Goal: Information Seeking & Learning: Stay updated

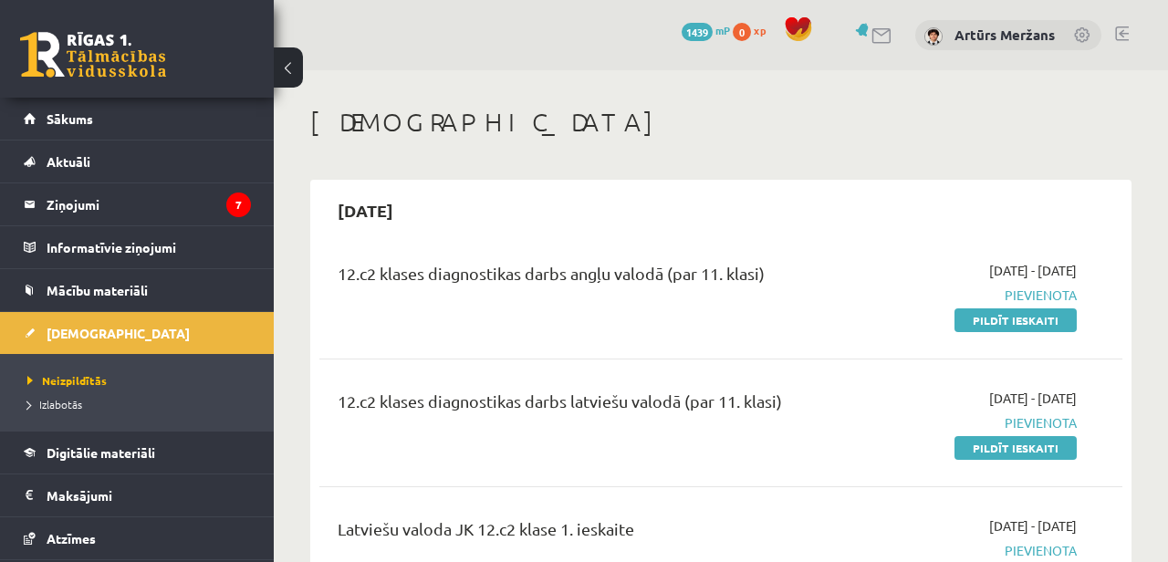
click at [100, 75] on link at bounding box center [93, 55] width 146 height 46
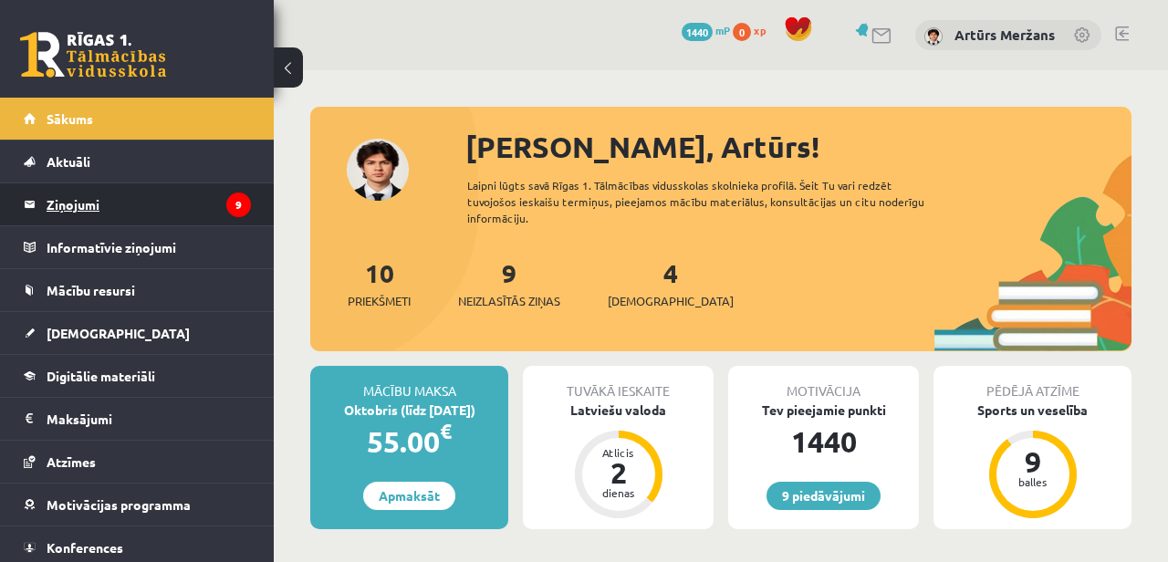
click at [200, 198] on legend "Ziņojumi 9" at bounding box center [149, 204] width 204 height 42
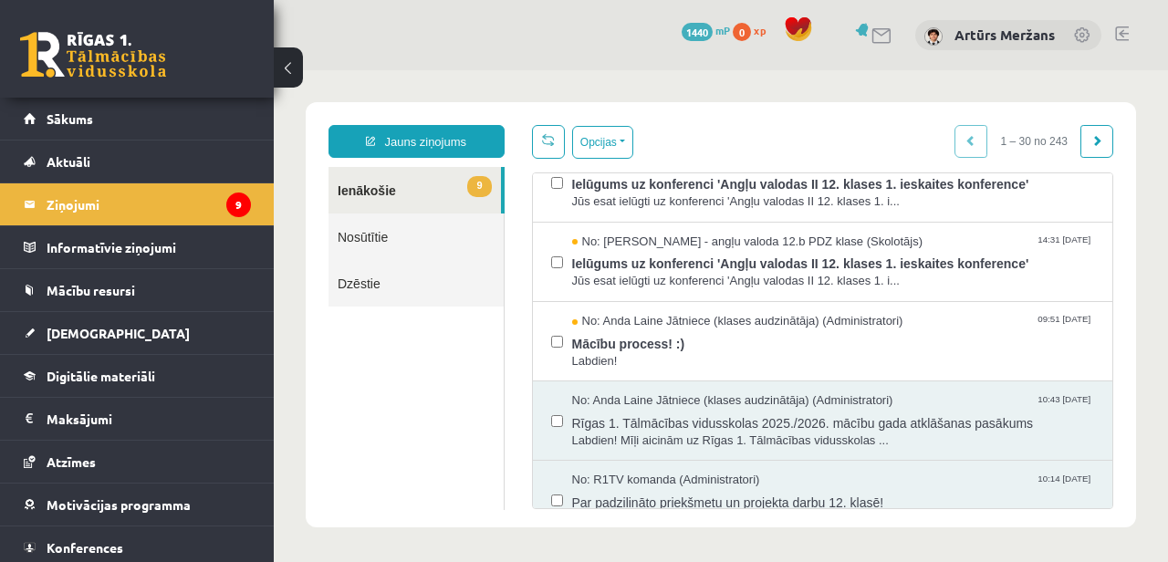
scroll to position [506, 0]
click at [667, 341] on span "Mācību process! :)" at bounding box center [833, 343] width 523 height 23
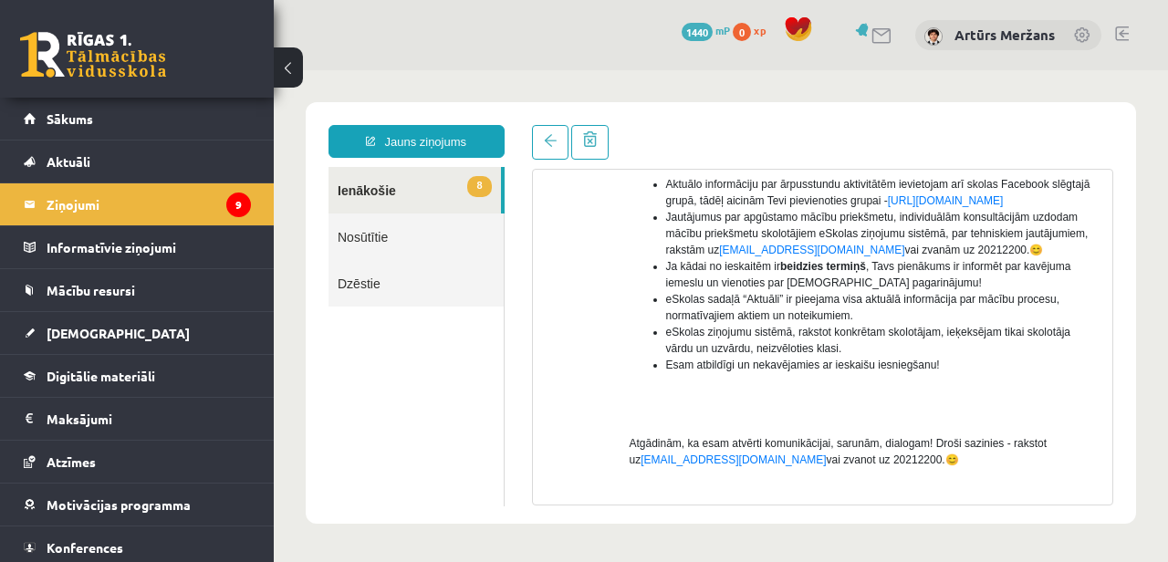
scroll to position [429, 0]
click at [888, 206] on link "[URL][DOMAIN_NAME]" at bounding box center [946, 200] width 116 height 13
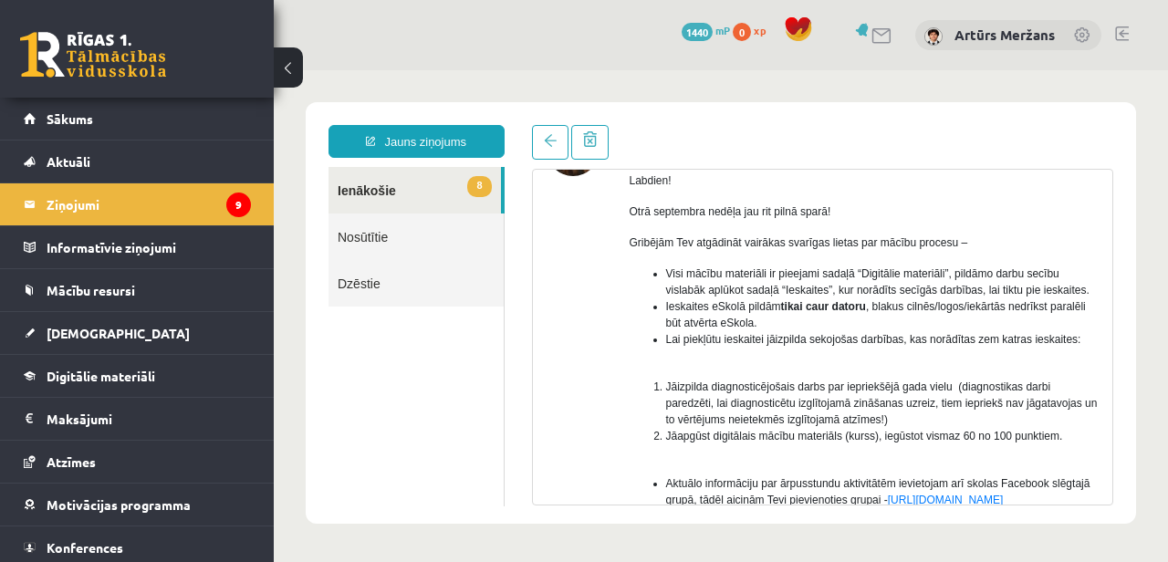
scroll to position [0, 0]
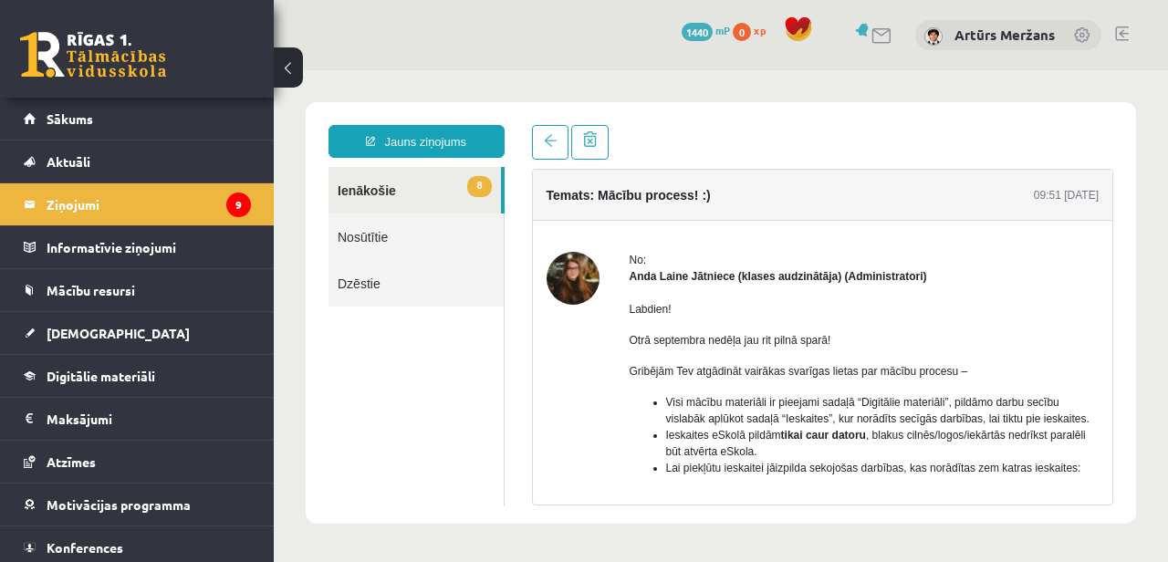
click at [403, 188] on link "8 Ienākošie" at bounding box center [415, 190] width 173 height 47
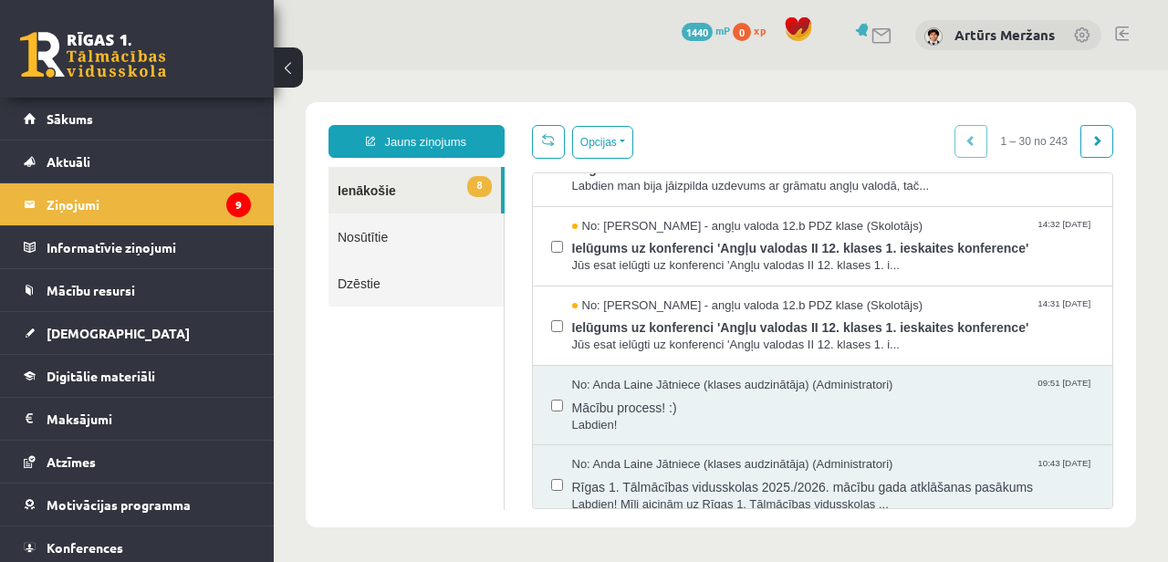
scroll to position [437, 0]
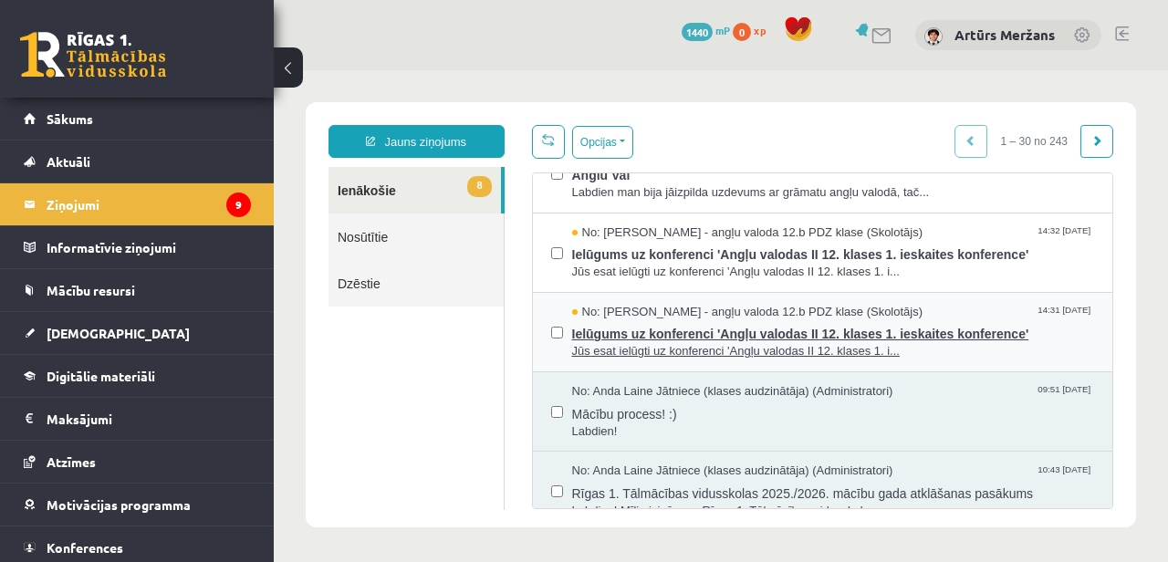
click at [639, 334] on span "Ielūgums uz konferenci 'Angļu valodas II 12. klases 1. ieskaites konference'" at bounding box center [833, 331] width 523 height 23
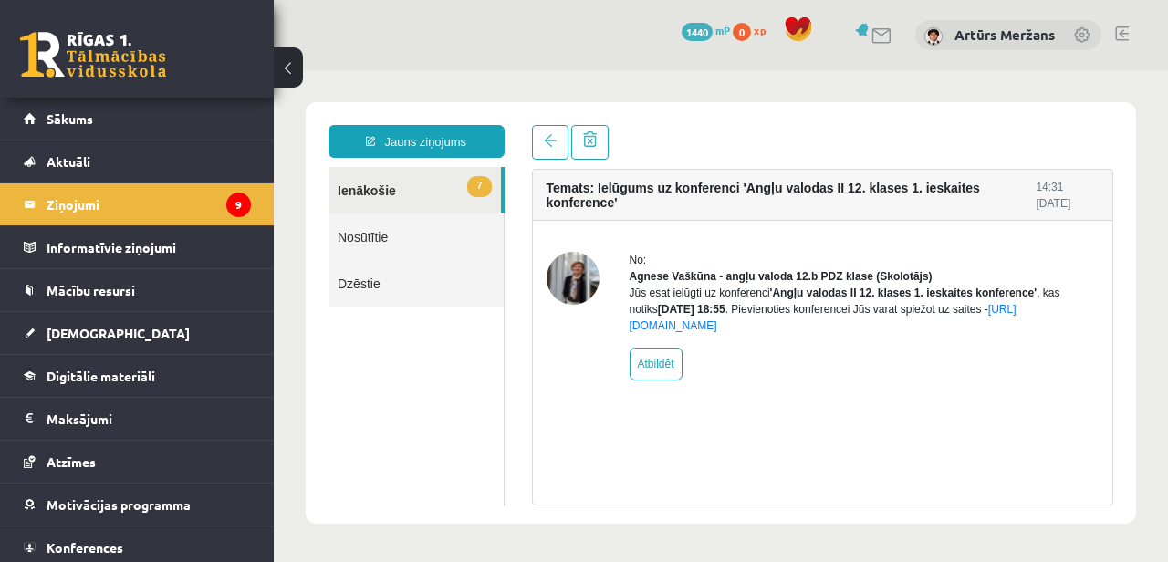
scroll to position [0, 0]
click at [156, 202] on legend "Ziņojumi 9" at bounding box center [149, 204] width 204 height 42
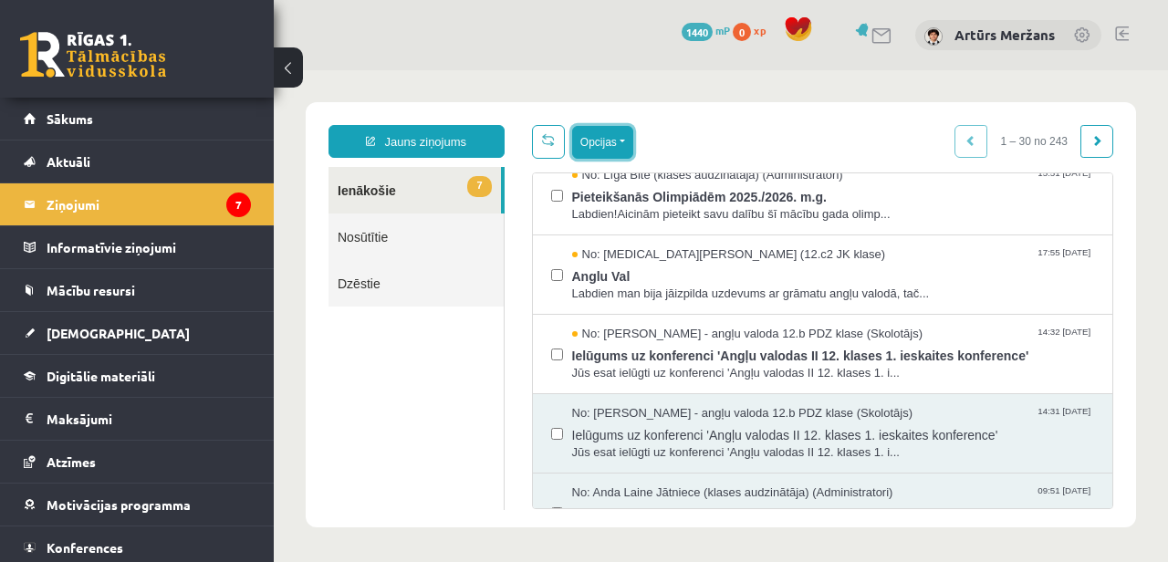
click at [603, 140] on button "Opcijas" at bounding box center [602, 142] width 61 height 33
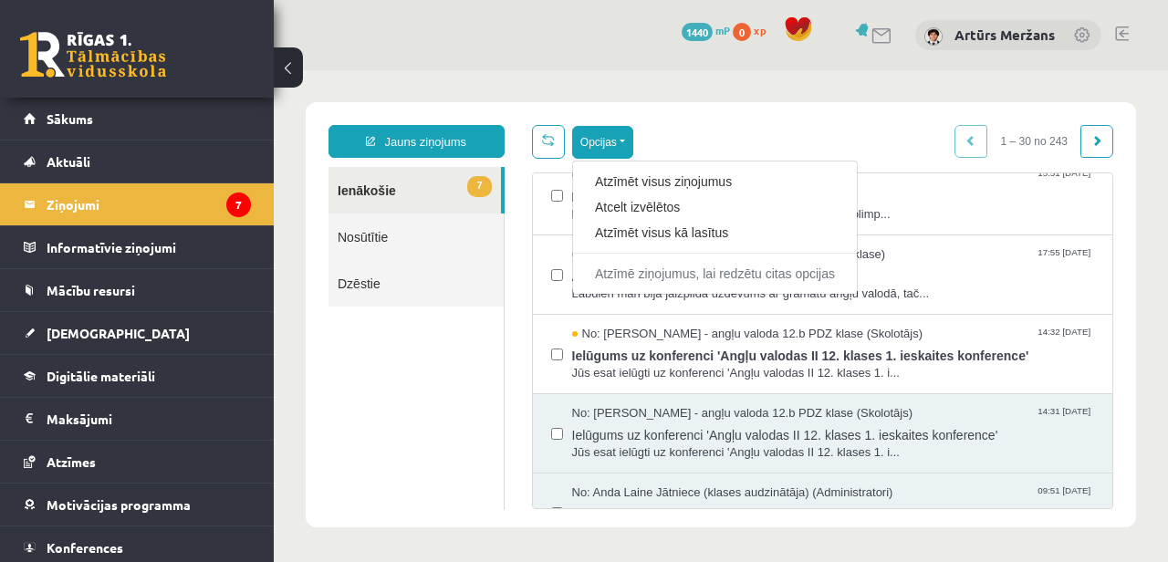
click at [719, 143] on div "Opcijas Atzīmēt visus ziņojumus Atcelt izvēlētos Atzīmēt visus kā lasītus Atzīm…" at bounding box center [823, 142] width 582 height 34
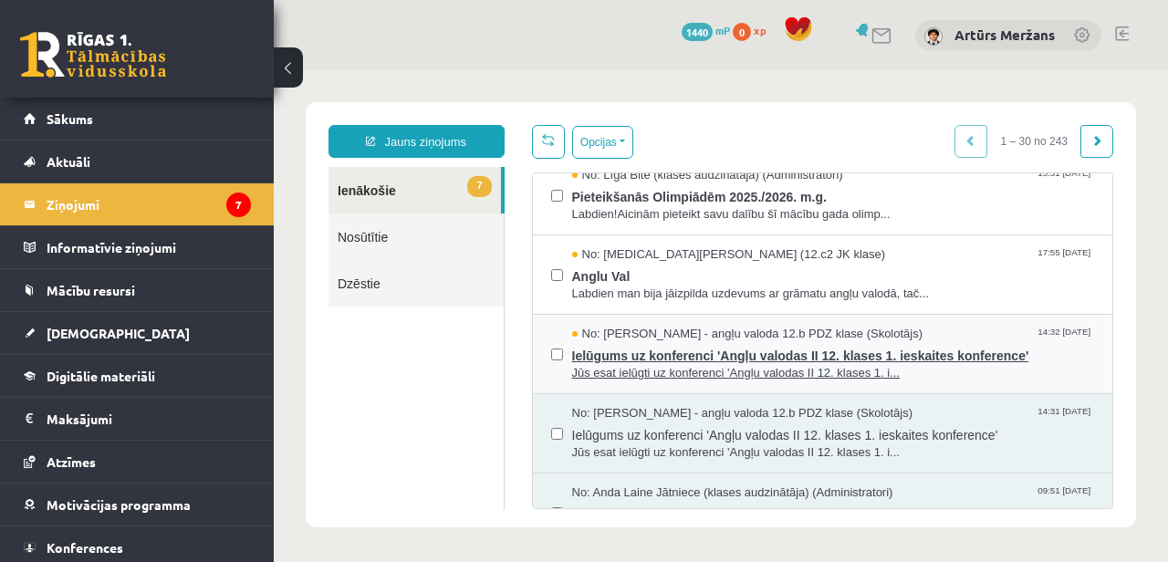
click at [665, 349] on span "Ielūgums uz konferenci 'Angļu valodas II 12. klases 1. ieskaites konference'" at bounding box center [833, 353] width 523 height 23
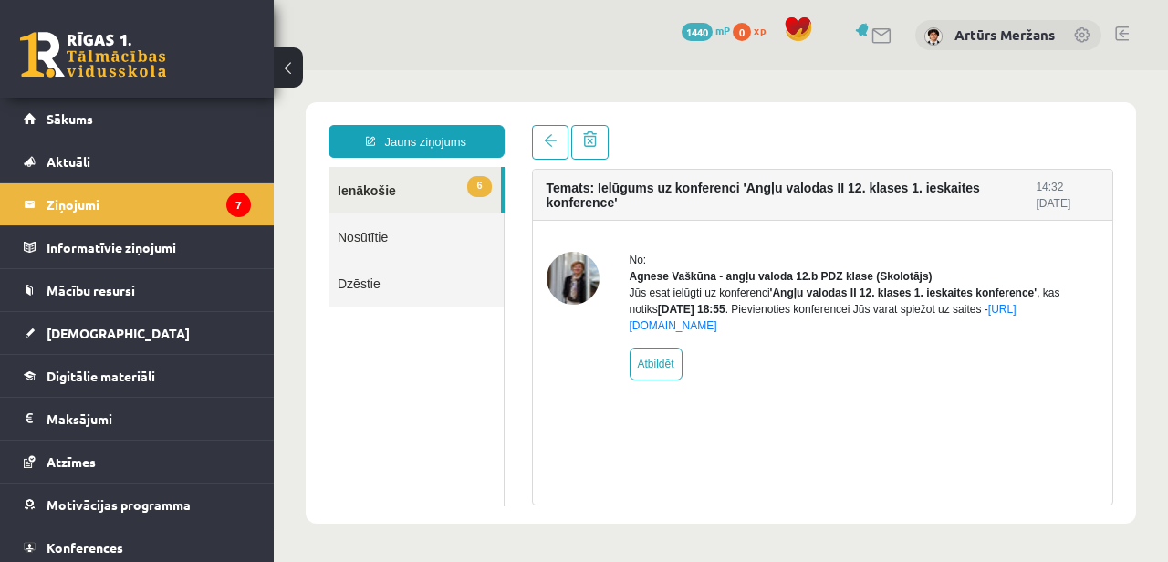
click at [463, 173] on link "6 Ienākošie" at bounding box center [415, 190] width 173 height 47
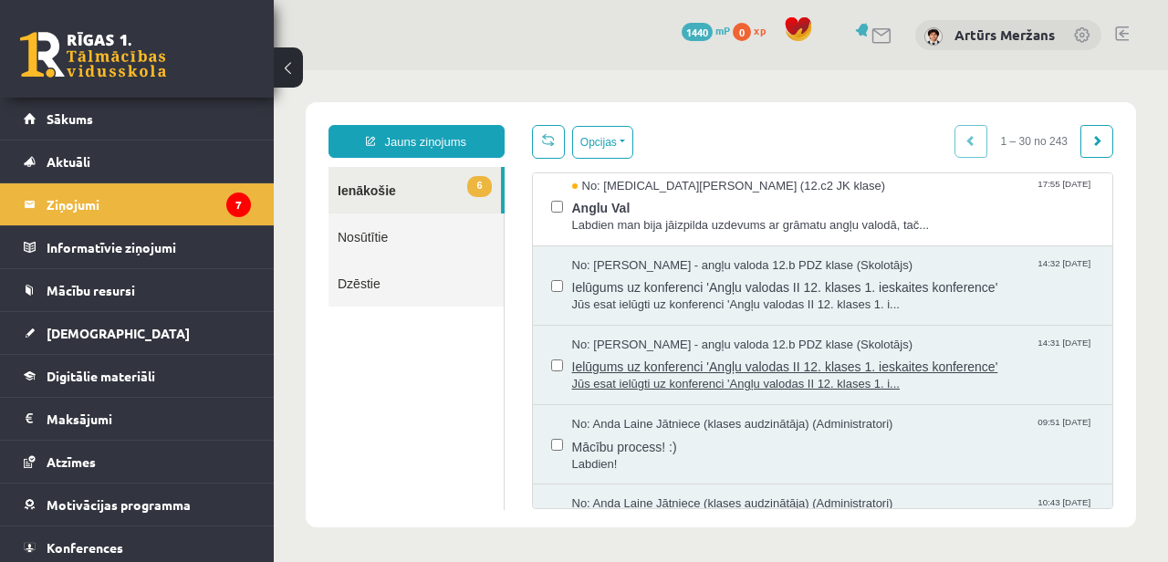
scroll to position [402, 0]
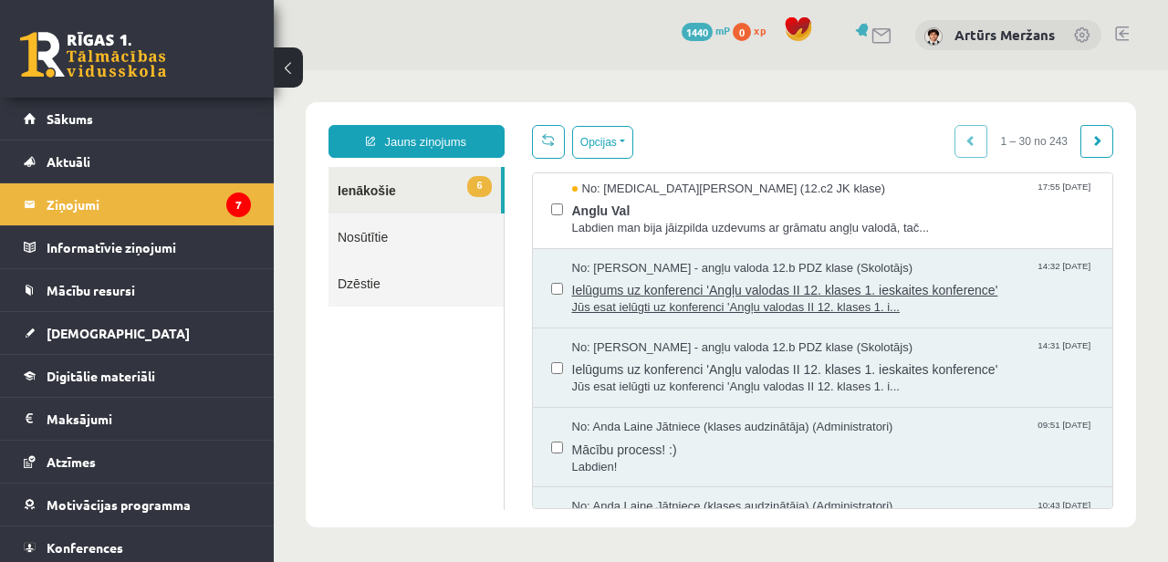
click at [651, 293] on span "Ielūgums uz konferenci 'Angļu valodas II 12. klases 1. ieskaites konference'" at bounding box center [833, 288] width 523 height 23
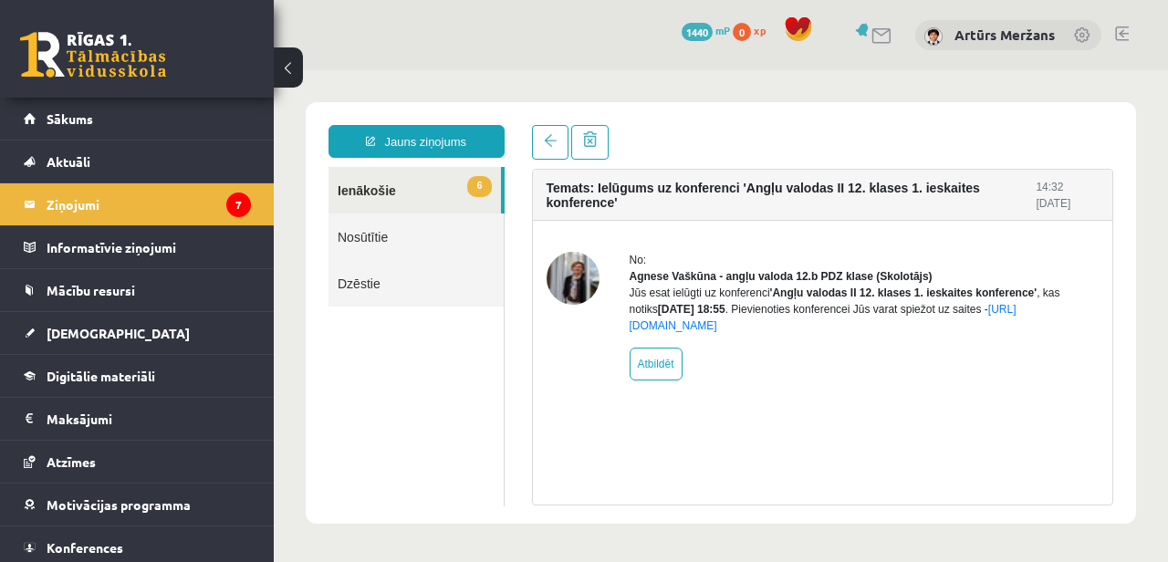
scroll to position [0, 0]
click at [548, 137] on span at bounding box center [550, 140] width 13 height 13
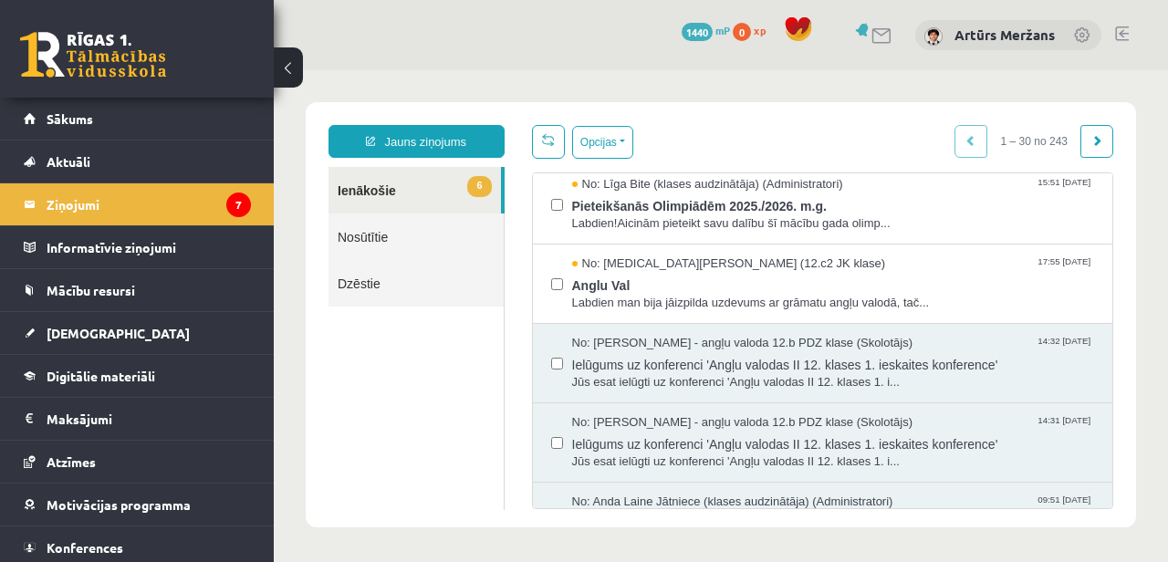
scroll to position [320, 0]
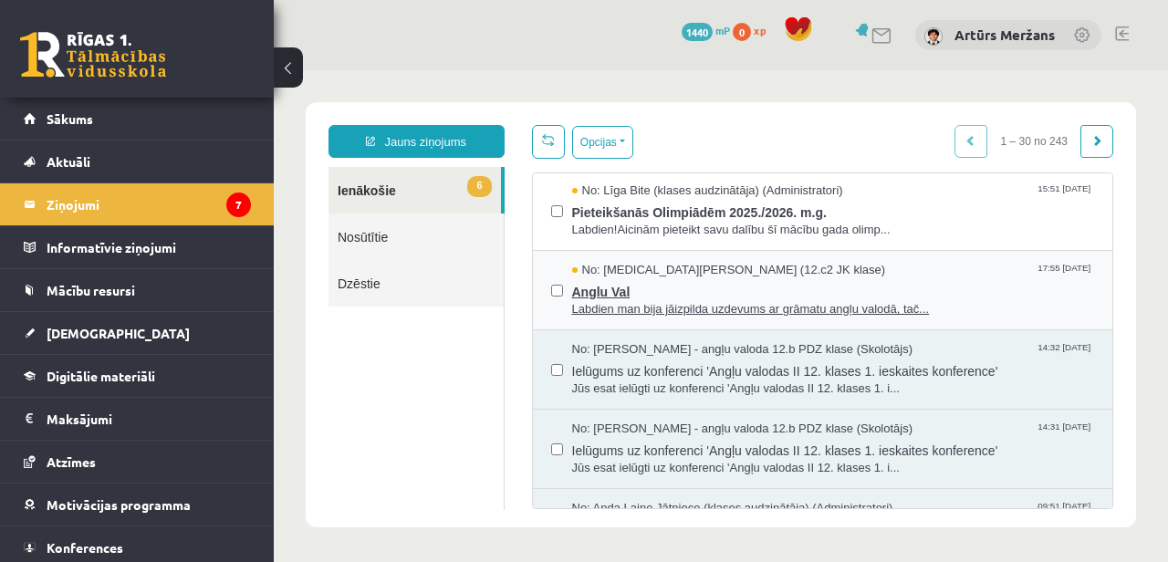
click at [649, 297] on span "Anglu Val" at bounding box center [833, 289] width 523 height 23
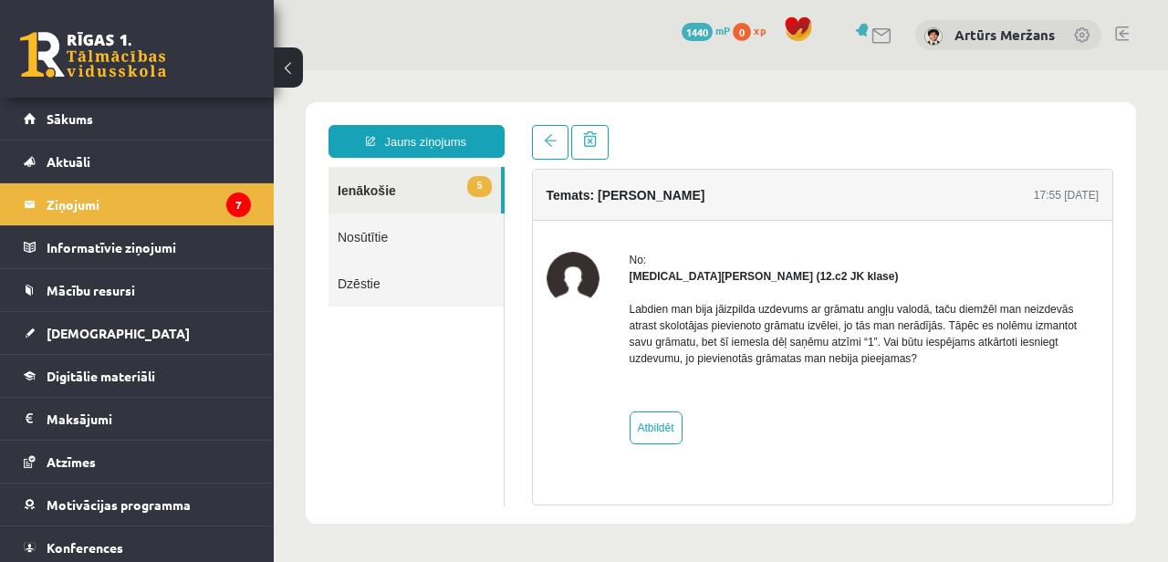
scroll to position [0, 0]
click at [554, 146] on span at bounding box center [550, 140] width 13 height 13
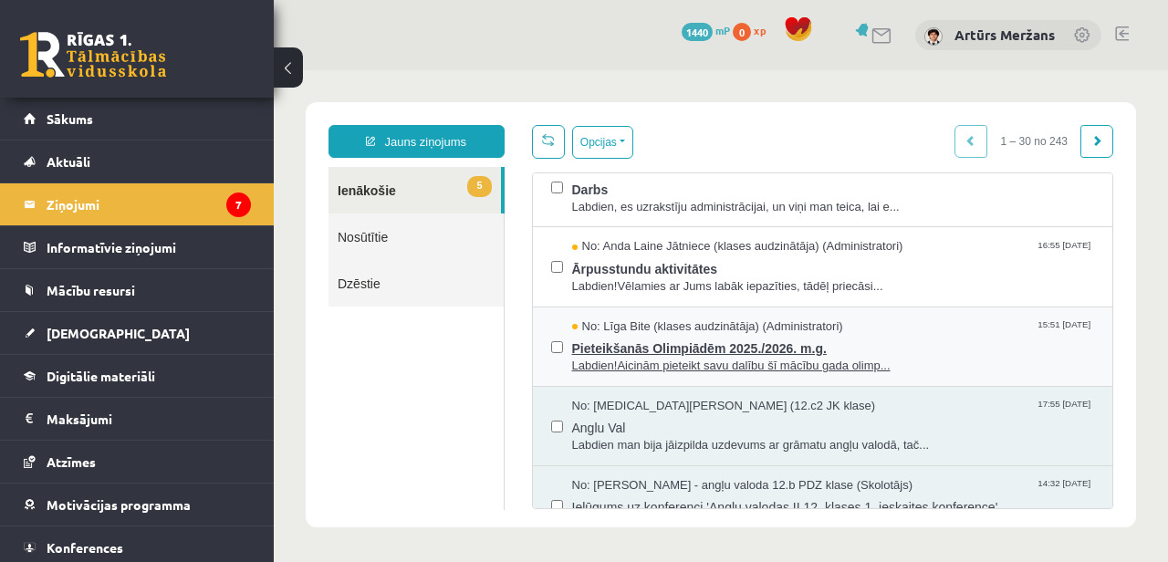
click at [603, 347] on span "Pieteikšanās Olimpiādēm 2025./2026. m.g." at bounding box center [833, 346] width 523 height 23
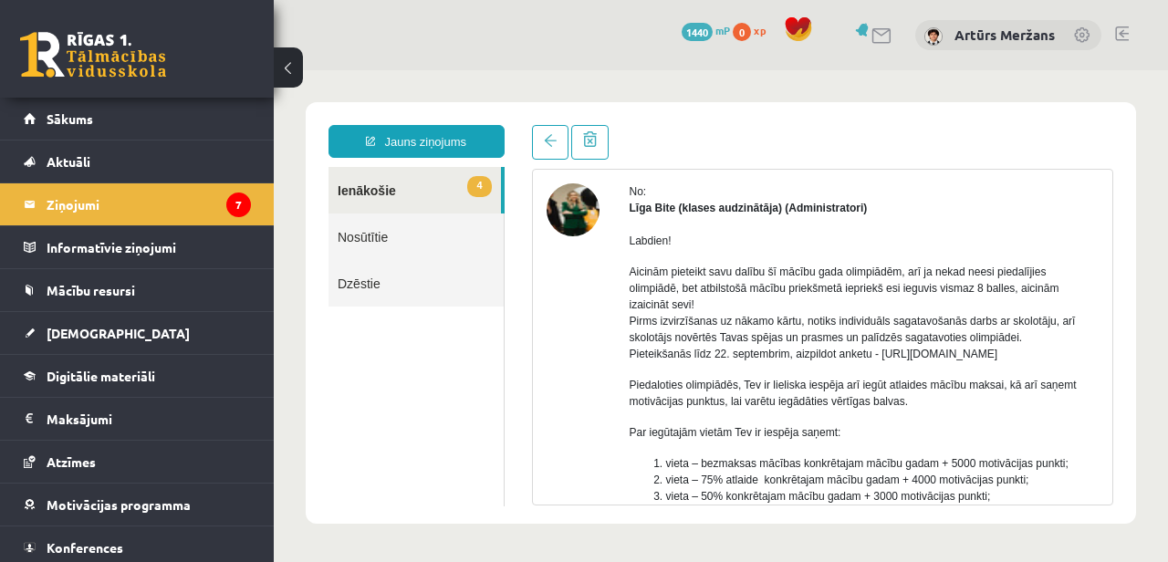
scroll to position [67, 0]
click at [393, 209] on link "4 Ienākošie" at bounding box center [415, 190] width 173 height 47
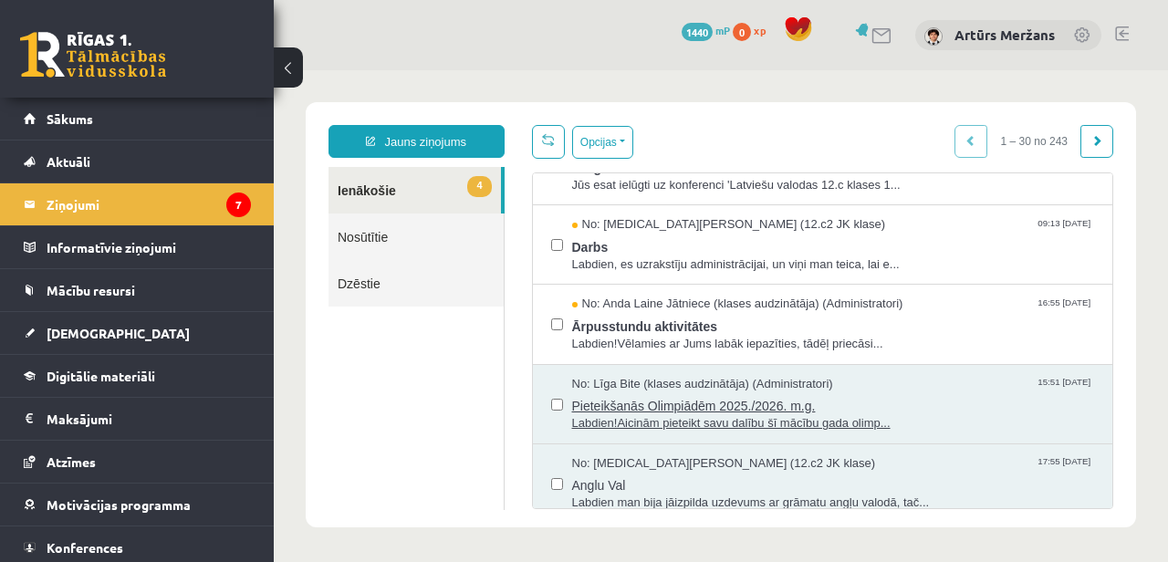
scroll to position [0, 0]
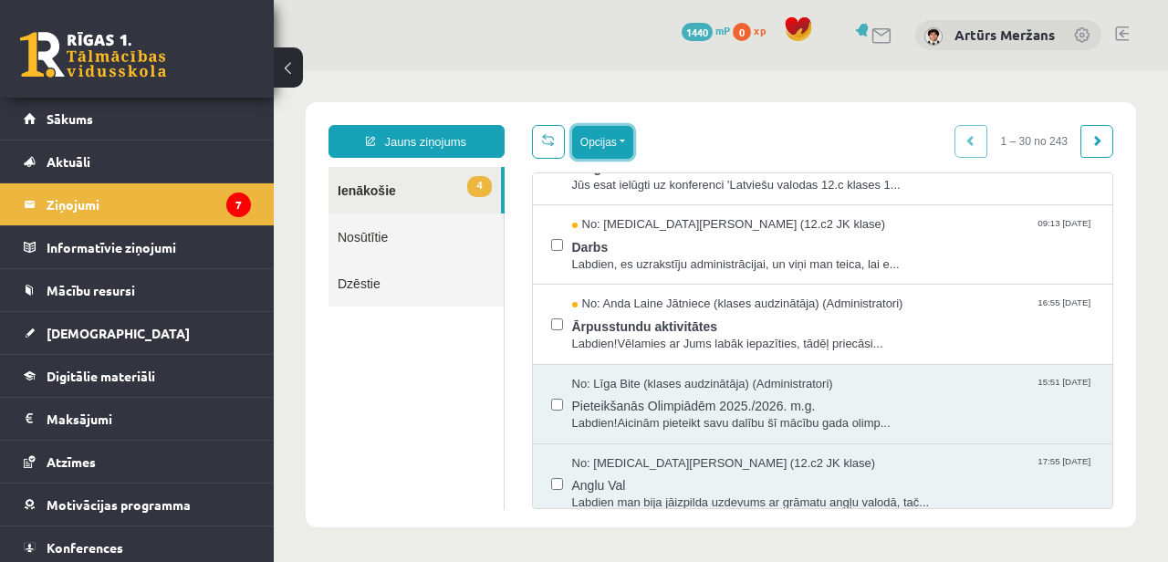
click at [589, 136] on button "Opcijas" at bounding box center [602, 142] width 61 height 33
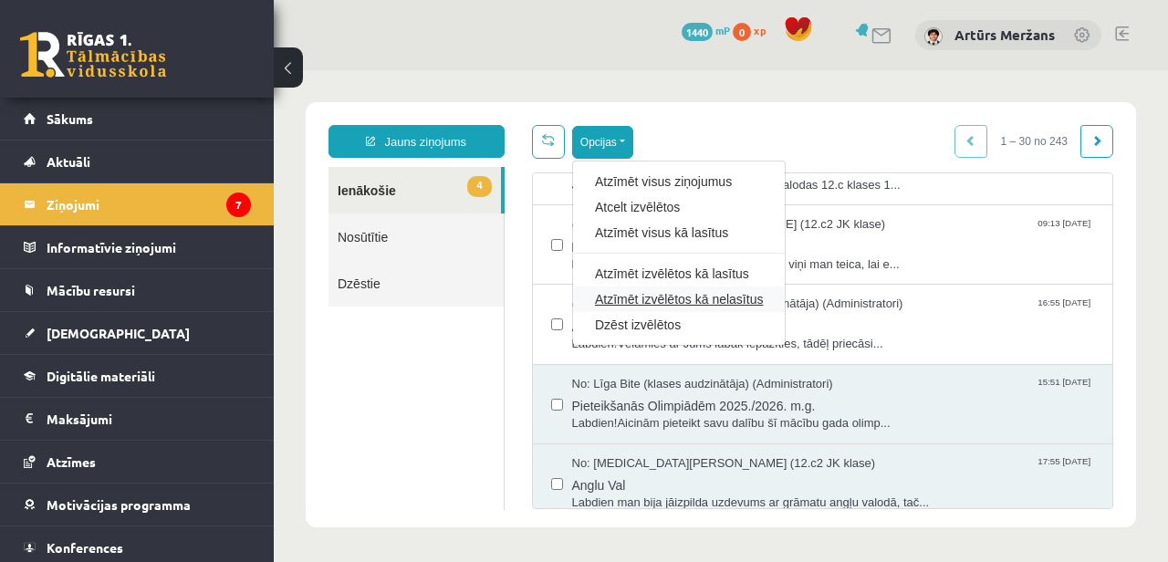
click at [655, 295] on link "Atzīmēt izvēlētos kā nelasītus" at bounding box center [679, 299] width 168 height 18
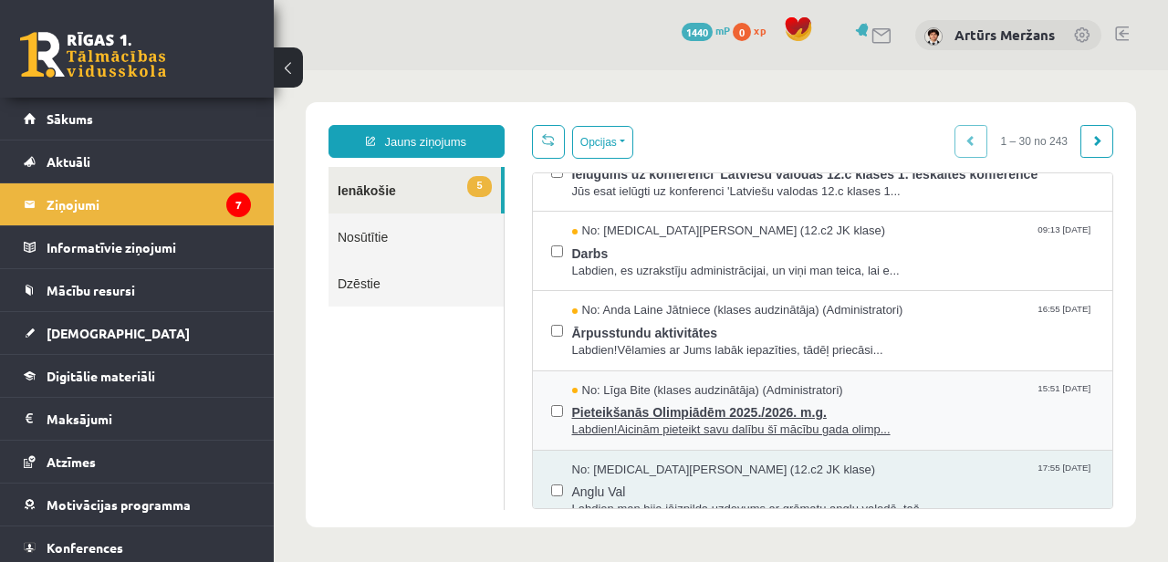
scroll to position [83, 0]
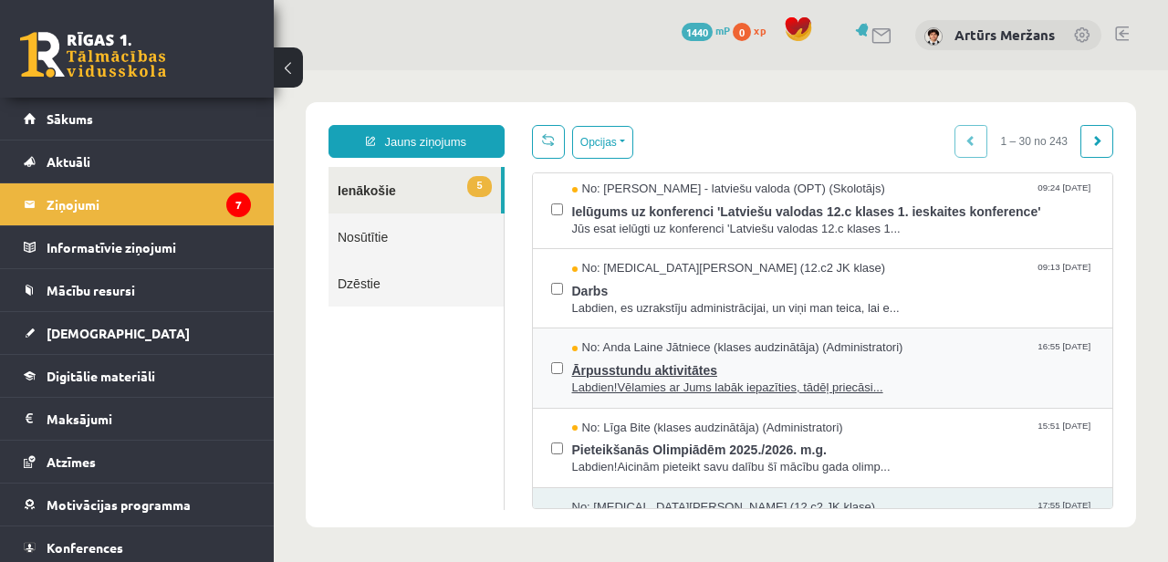
click at [655, 366] on span "Ārpusstundu aktivitātes" at bounding box center [833, 368] width 523 height 23
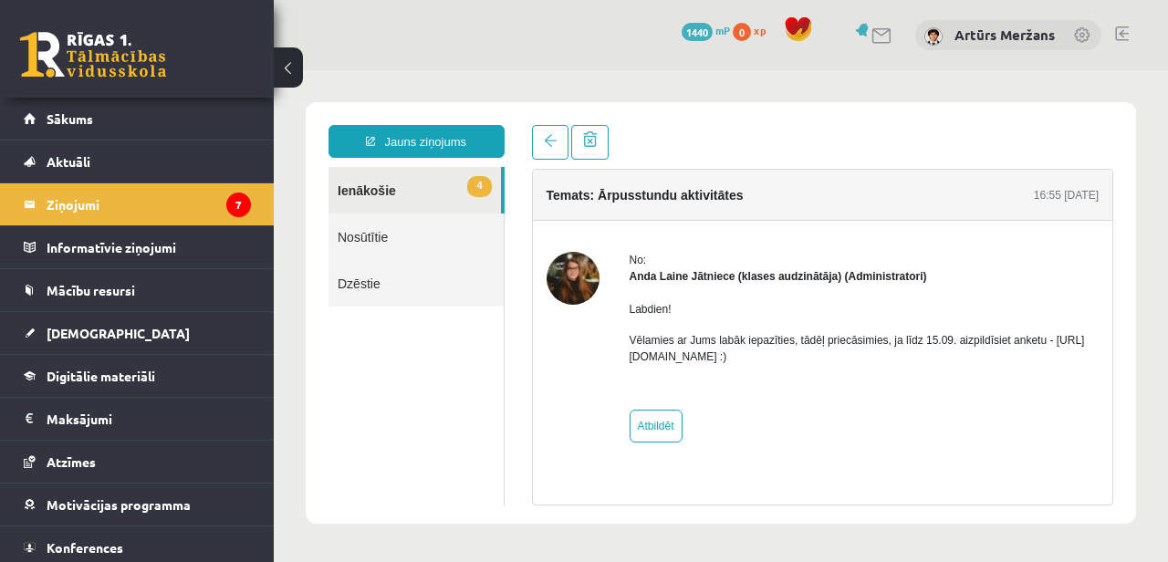
scroll to position [0, 0]
drag, startPoint x: 631, startPoint y: 357, endPoint x: 841, endPoint y: 355, distance: 210.0
click at [841, 355] on p "Vēlamies ar Jums labāk iepazīties, tādēļ priecāsimies, ja līdz 15.09. aizpildīs…" at bounding box center [865, 348] width 470 height 33
copy p "[URL][DOMAIN_NAME]"
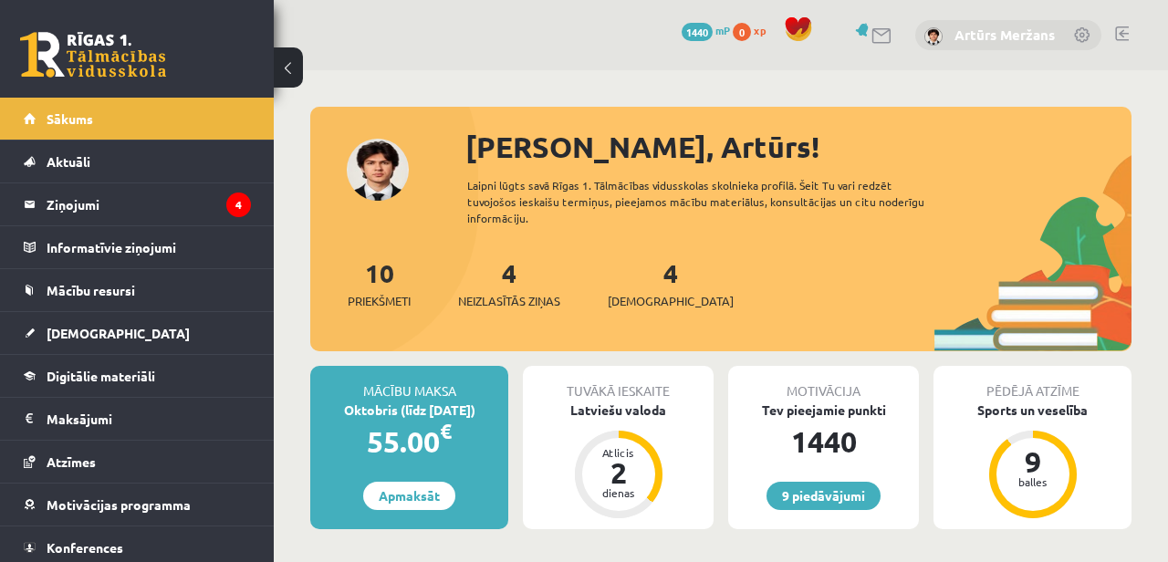
click at [956, 33] on link "Artūrs Meržans" at bounding box center [1005, 35] width 100 height 18
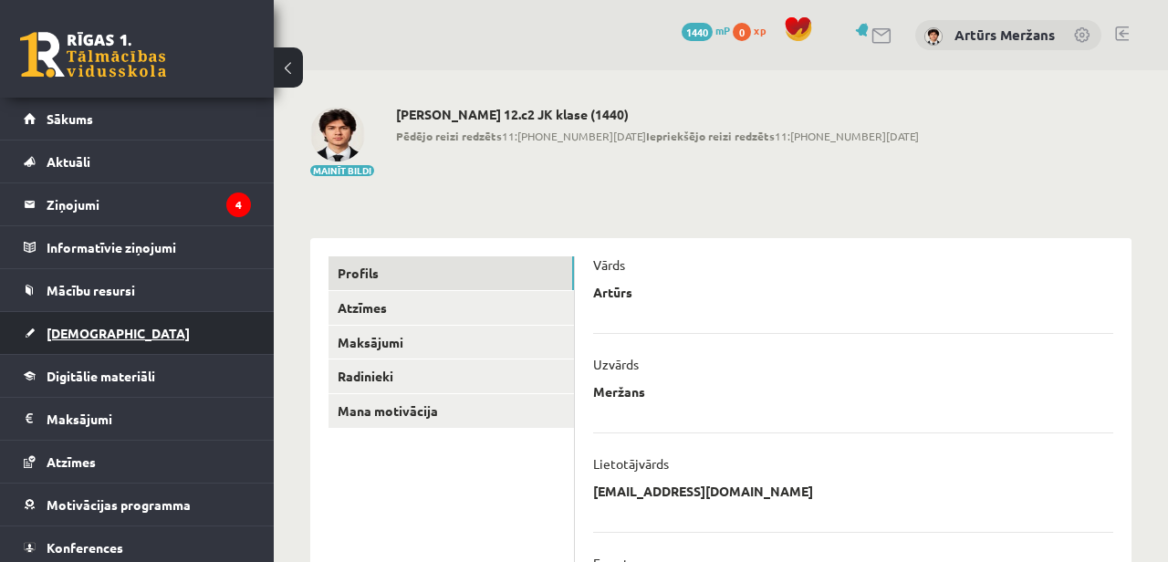
click at [63, 325] on link "[DEMOGRAPHIC_DATA]" at bounding box center [137, 333] width 227 height 42
